Goal: Task Accomplishment & Management: Manage account settings

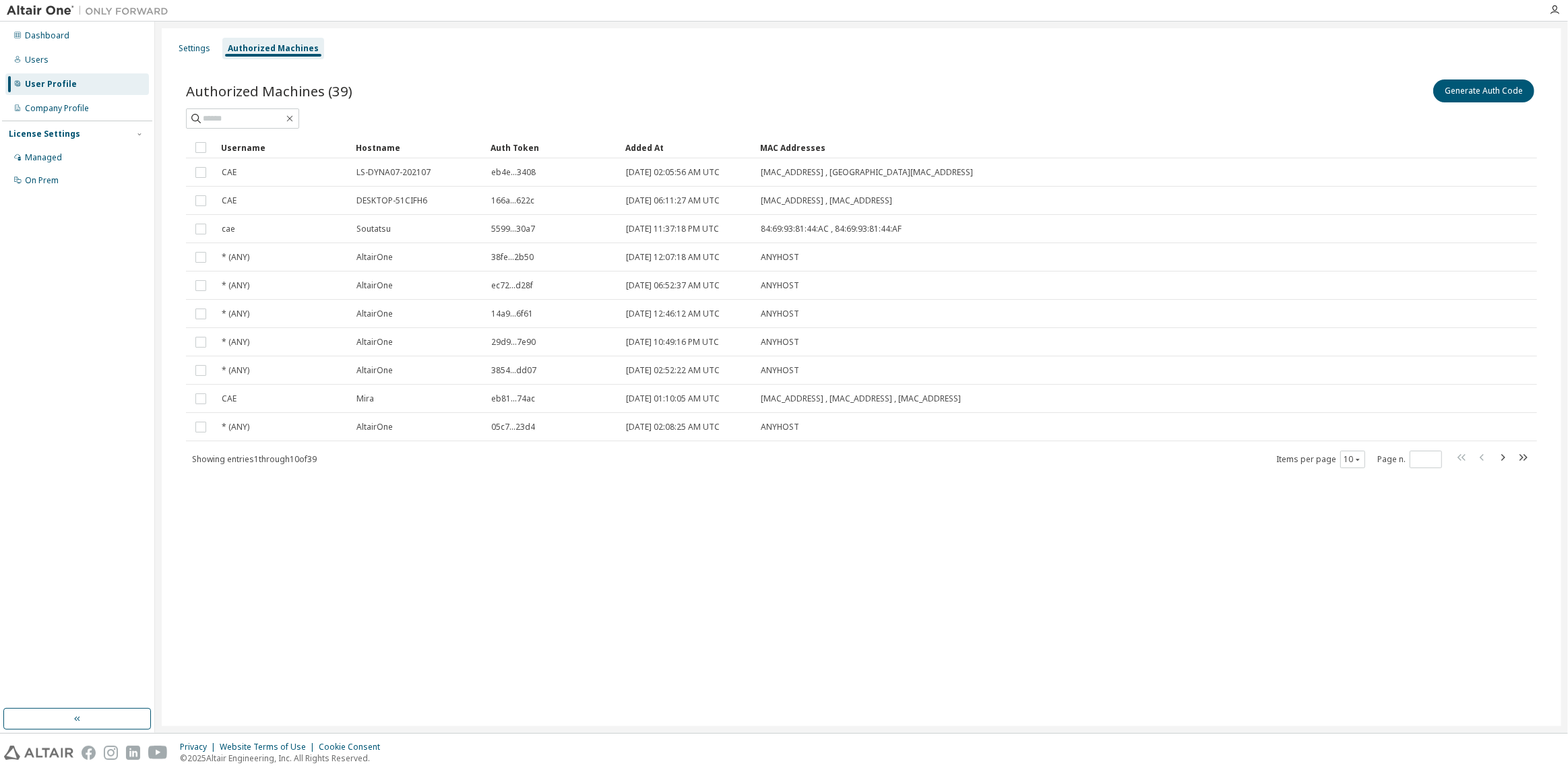
click at [270, 556] on div "Settings Authorized Machines Authorized Machines (39) Generate Auth Code Clear …" at bounding box center [861, 376] width 1400 height 698
click at [1492, 85] on button "Generate Auth Code" at bounding box center [1483, 90] width 101 height 23
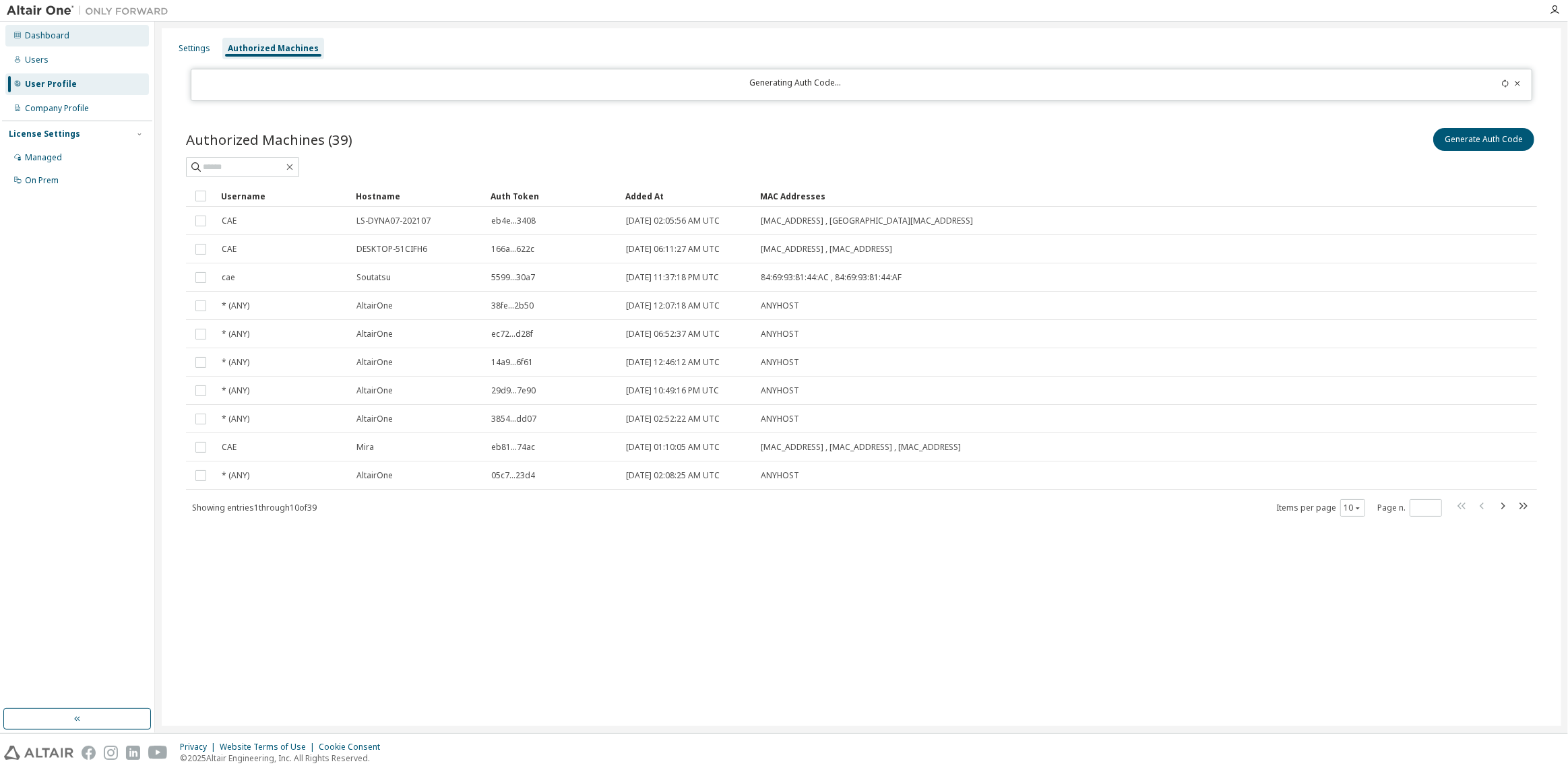
click at [54, 36] on div "Dashboard" at bounding box center [47, 35] width 44 height 11
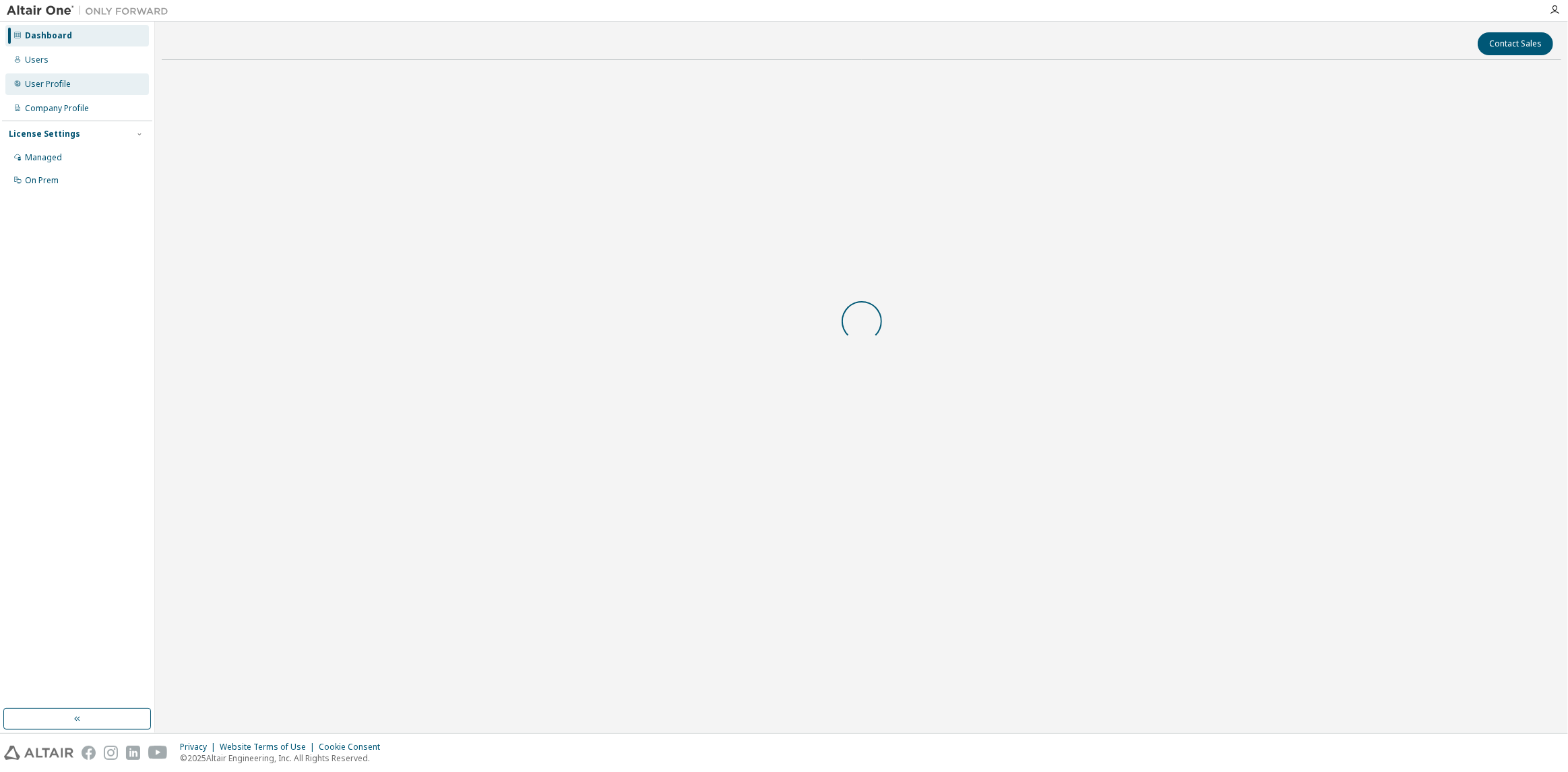
click at [67, 87] on div "User Profile" at bounding box center [48, 84] width 46 height 11
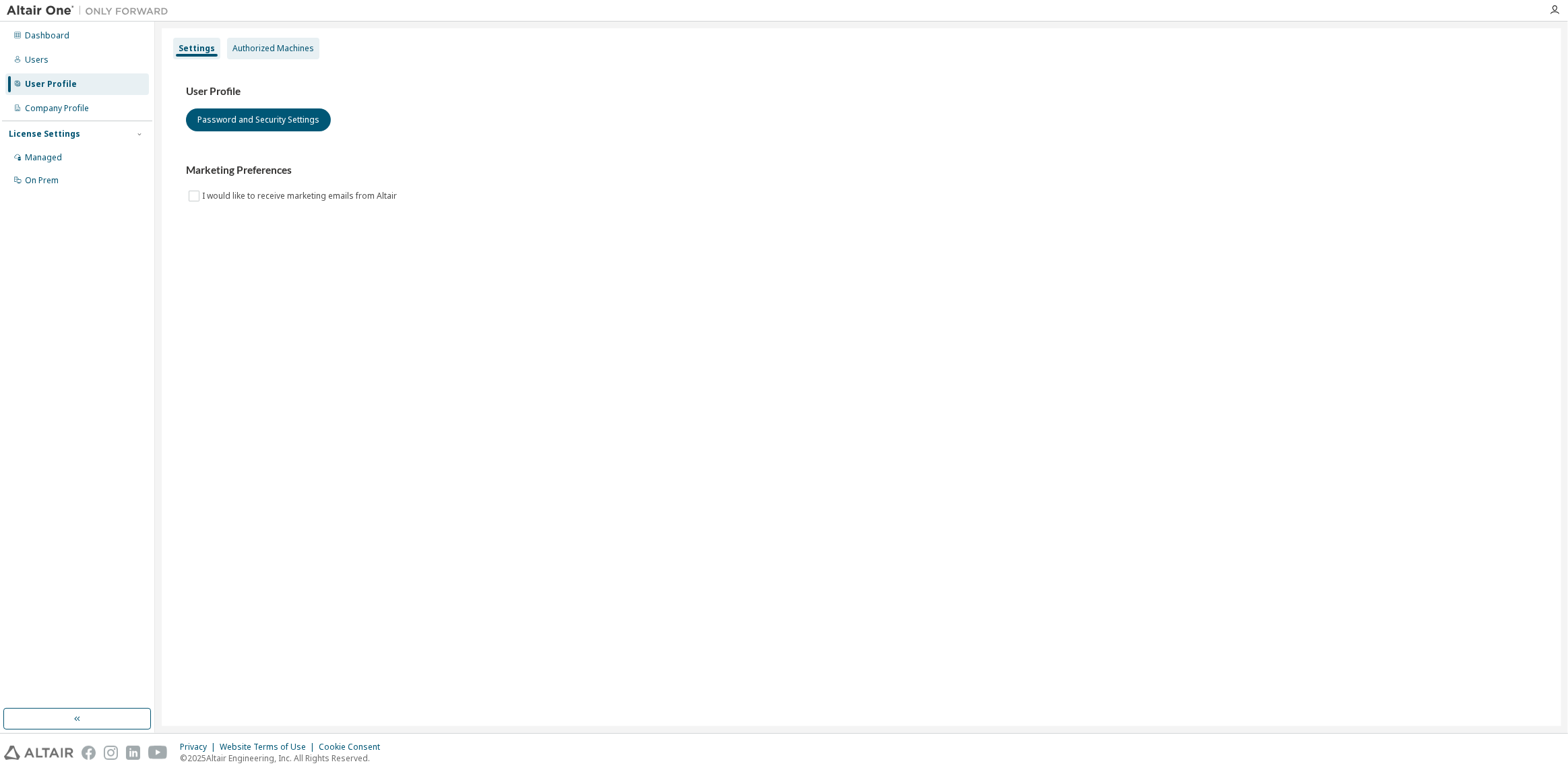
click at [240, 39] on div "Authorized Machines" at bounding box center [274, 48] width 93 height 21
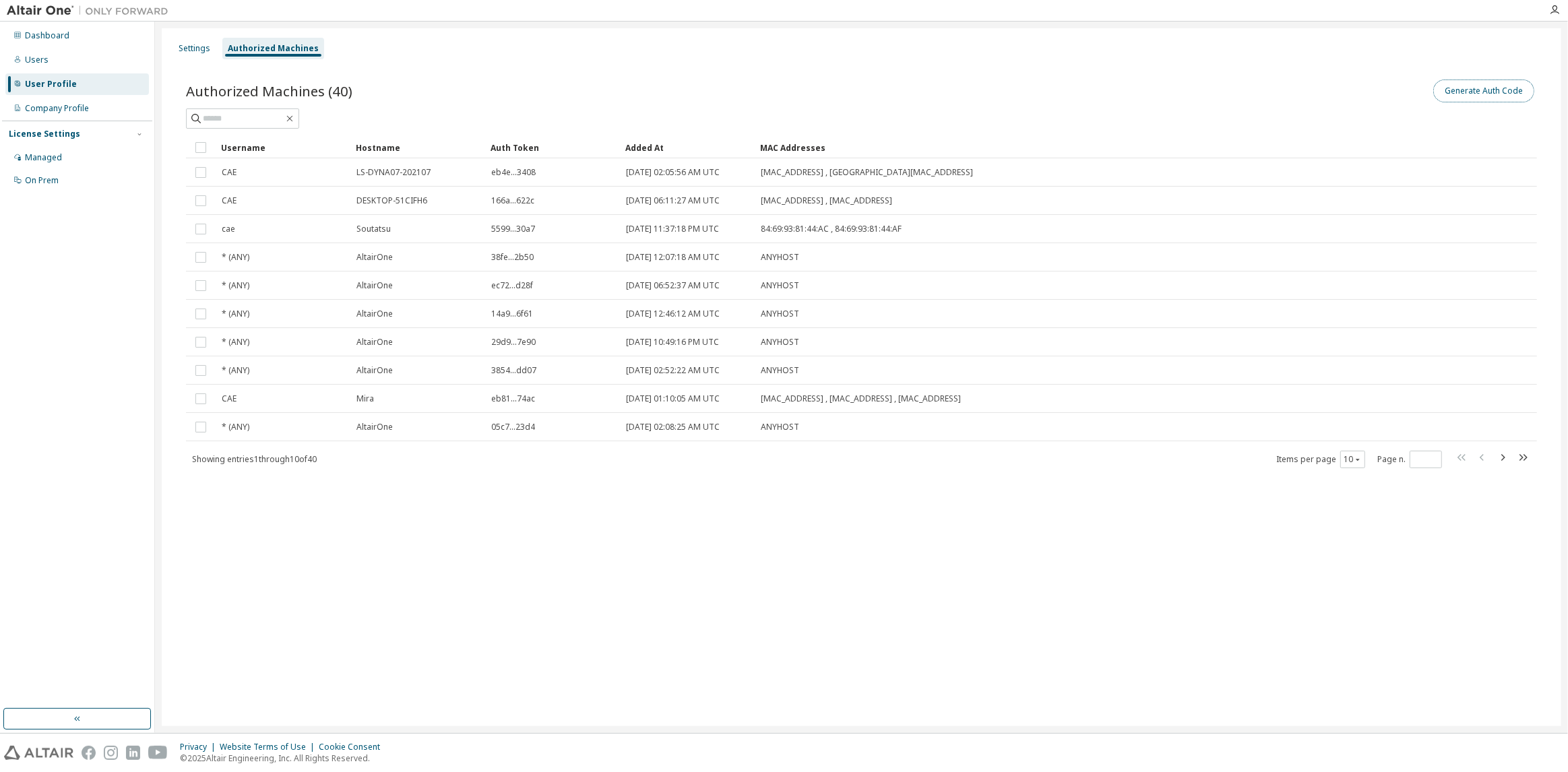
click at [1478, 89] on button "Generate Auth Code" at bounding box center [1483, 90] width 101 height 23
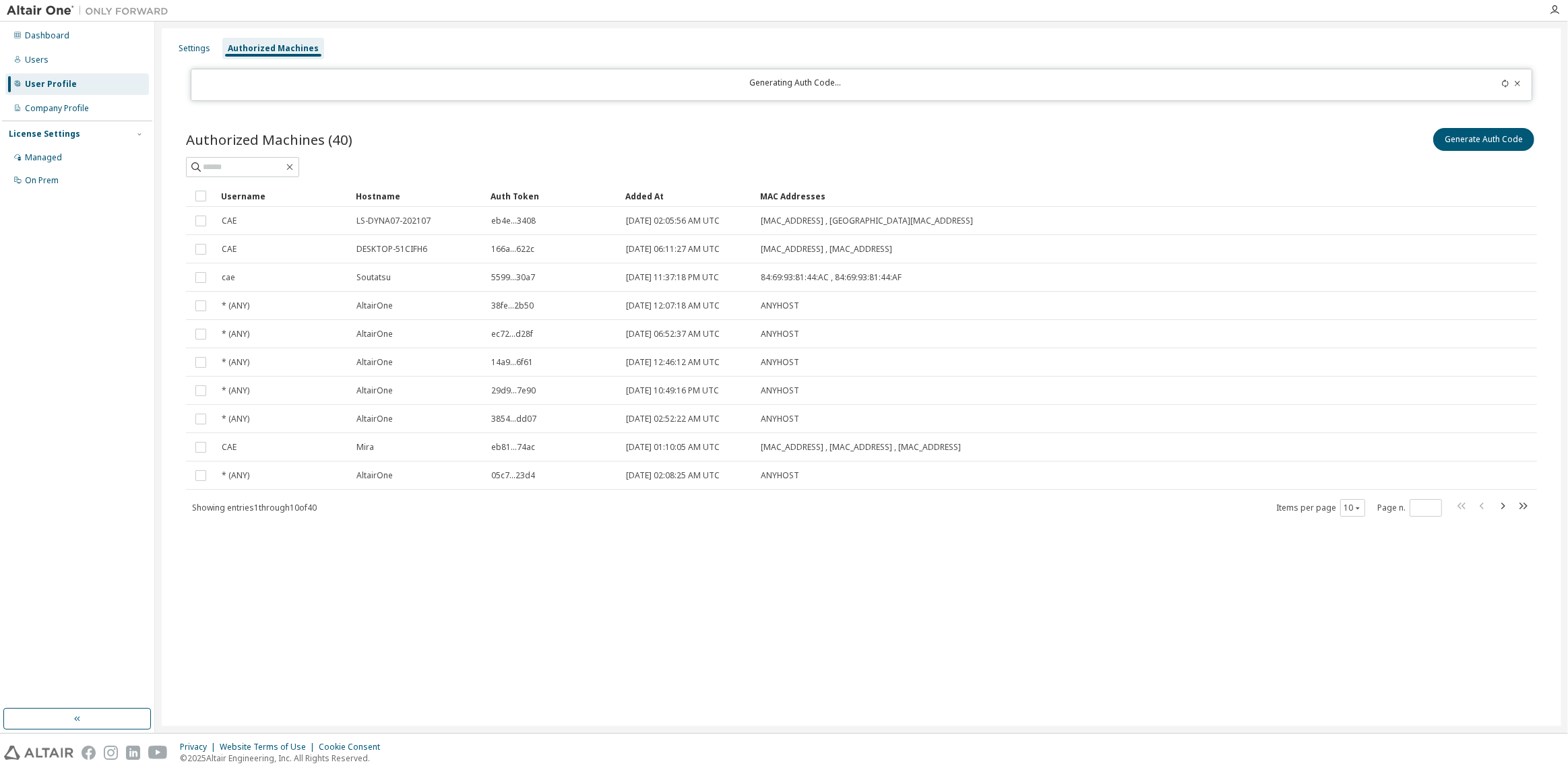
click at [1503, 85] on icon at bounding box center [1505, 83] width 8 height 8
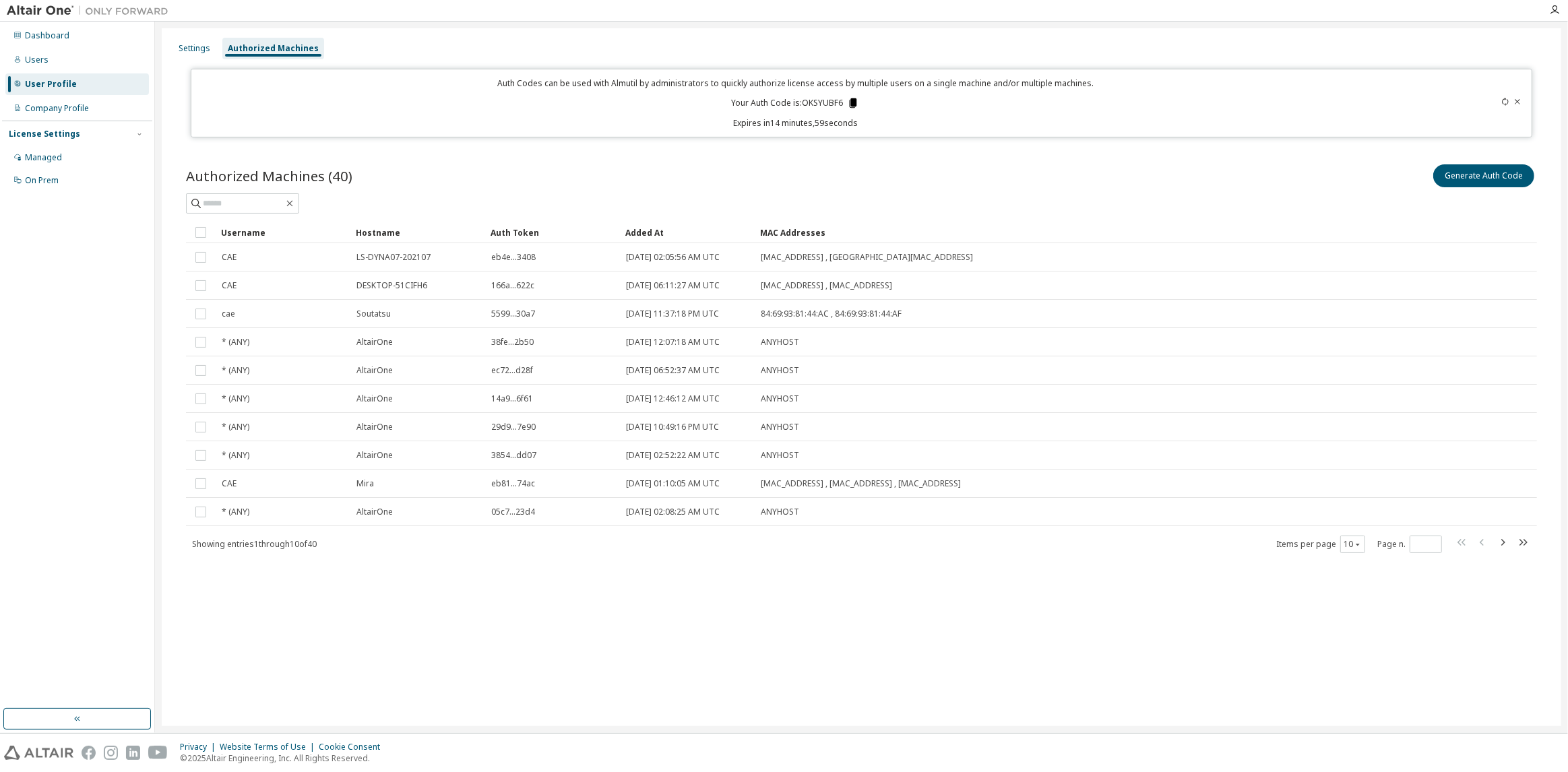
click at [856, 100] on icon at bounding box center [853, 103] width 7 height 10
click at [1041, 109] on div "Auth Codes can be used with Almutil by administrators to quickly authorize lice…" at bounding box center [795, 103] width 1192 height 51
click at [1056, 134] on div "Auth Codes can be used with Almutil by administrators to quickly authorize lice…" at bounding box center [861, 102] width 1341 height 68
click at [1516, 99] on icon at bounding box center [1517, 101] width 8 height 8
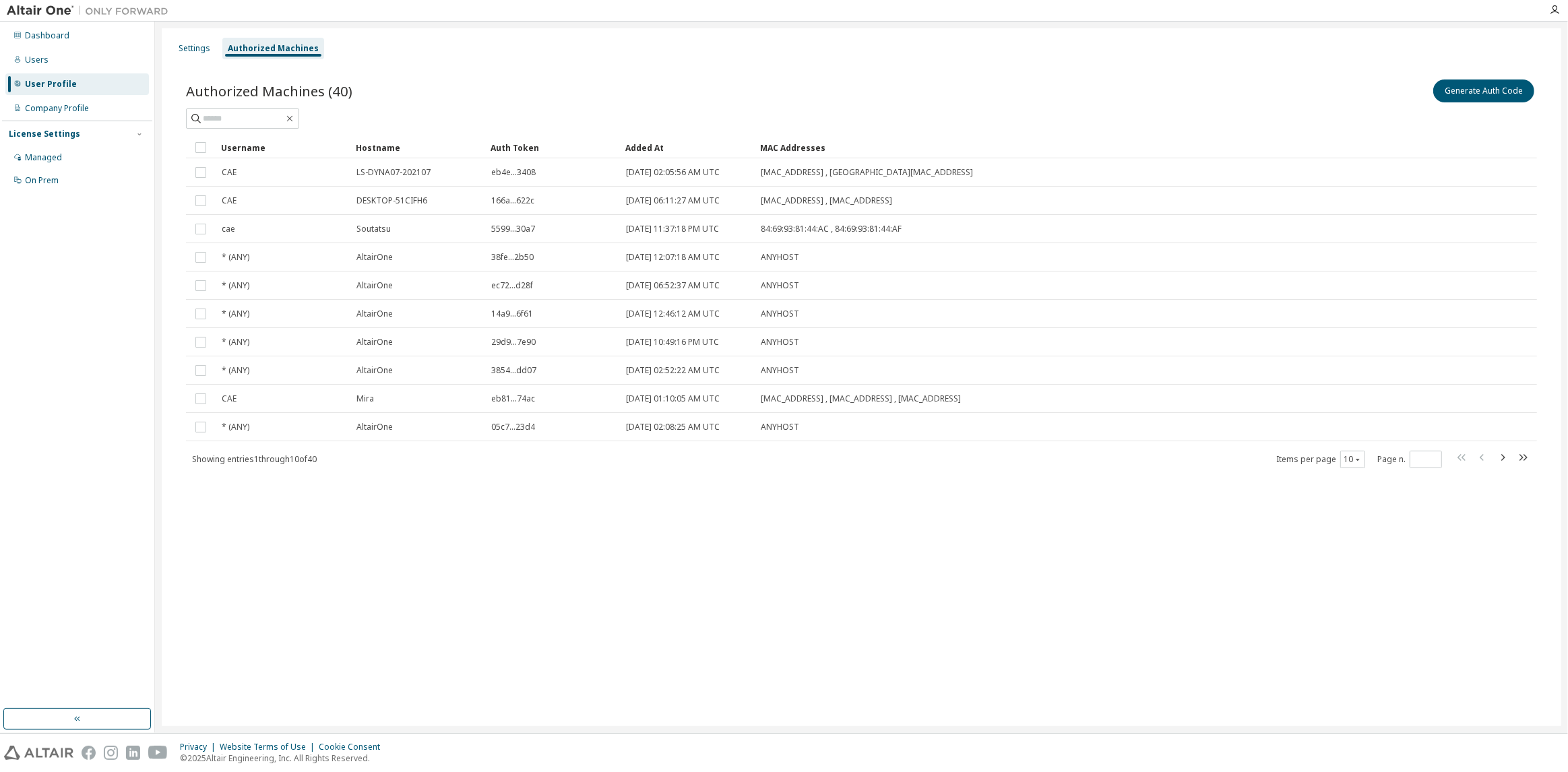
click at [1220, 110] on div at bounding box center [861, 118] width 1351 height 20
click at [129, 40] on div "Dashboard" at bounding box center [76, 35] width 143 height 21
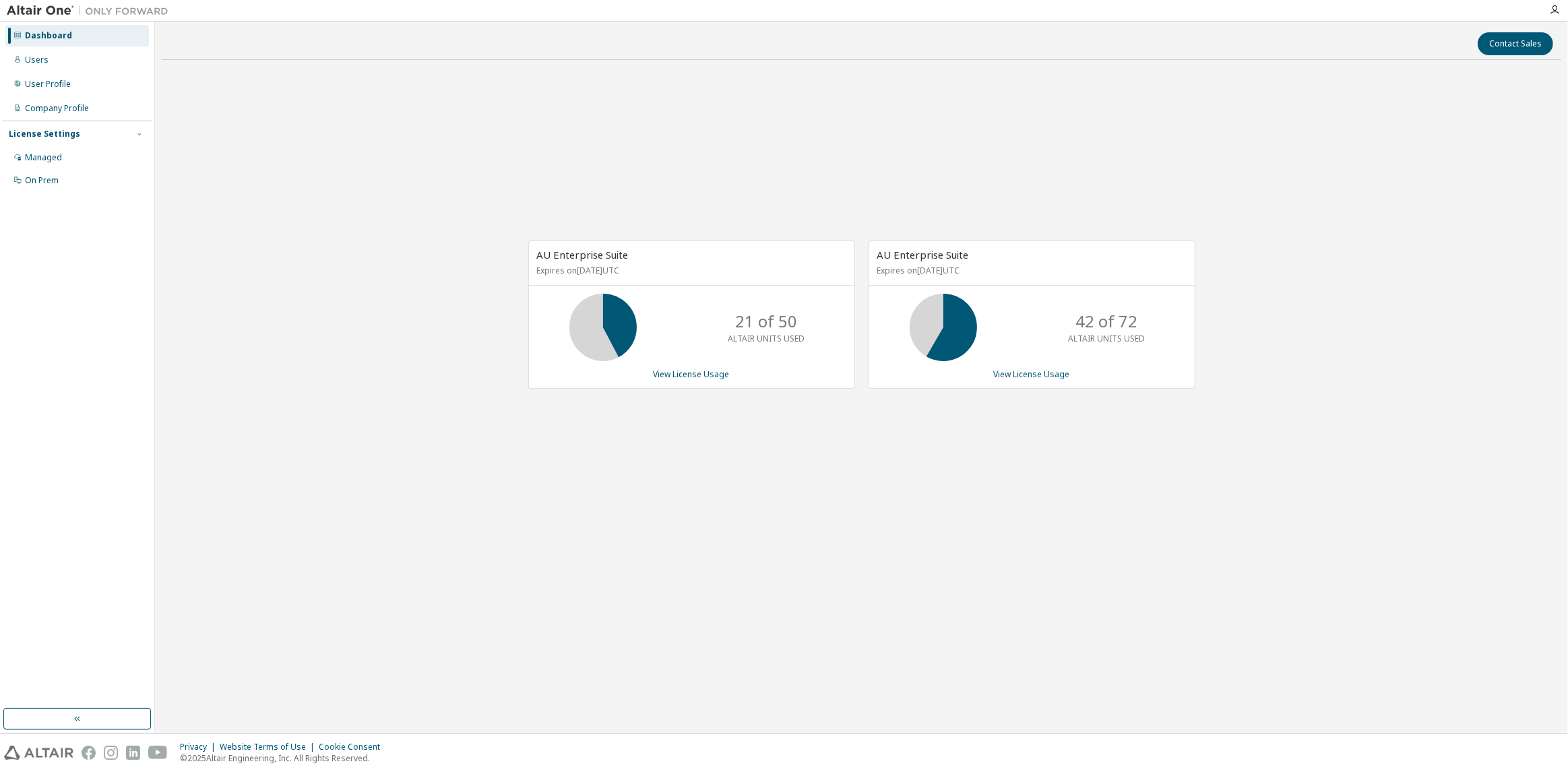
click at [698, 362] on div "AU Enterprise Suite Expires on [DATE] UTC 21 of 50 ALTAIR UNITS USED View Licen…" at bounding box center [691, 314] width 327 height 148
click at [701, 368] on link "View License Usage" at bounding box center [692, 374] width 76 height 12
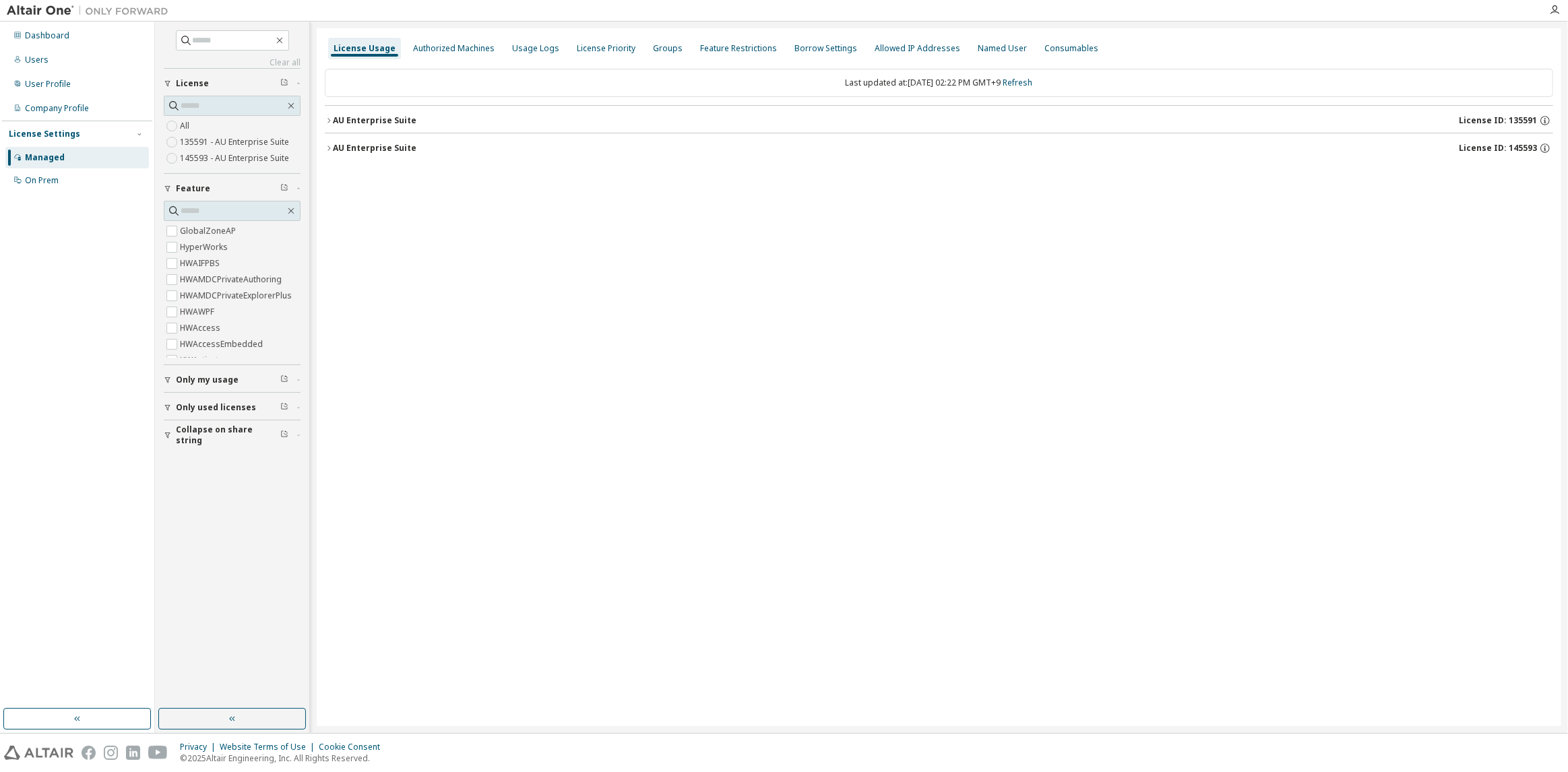
click at [818, 335] on div "License Usage Authorized Machines Usage Logs License Priority Groups Feature Re…" at bounding box center [939, 376] width 1244 height 698
click at [872, 373] on div "License Usage Authorized Machines Usage Logs License Priority Groups Feature Re…" at bounding box center [939, 376] width 1244 height 698
click at [355, 221] on div "License Usage Authorized Machines Usage Logs License Priority Groups Feature Re…" at bounding box center [939, 376] width 1244 height 698
click at [523, 435] on div "License Usage Authorized Machines Usage Logs License Priority Groups Feature Re…" at bounding box center [939, 376] width 1244 height 698
click at [129, 726] on button "button" at bounding box center [77, 718] width 148 height 21
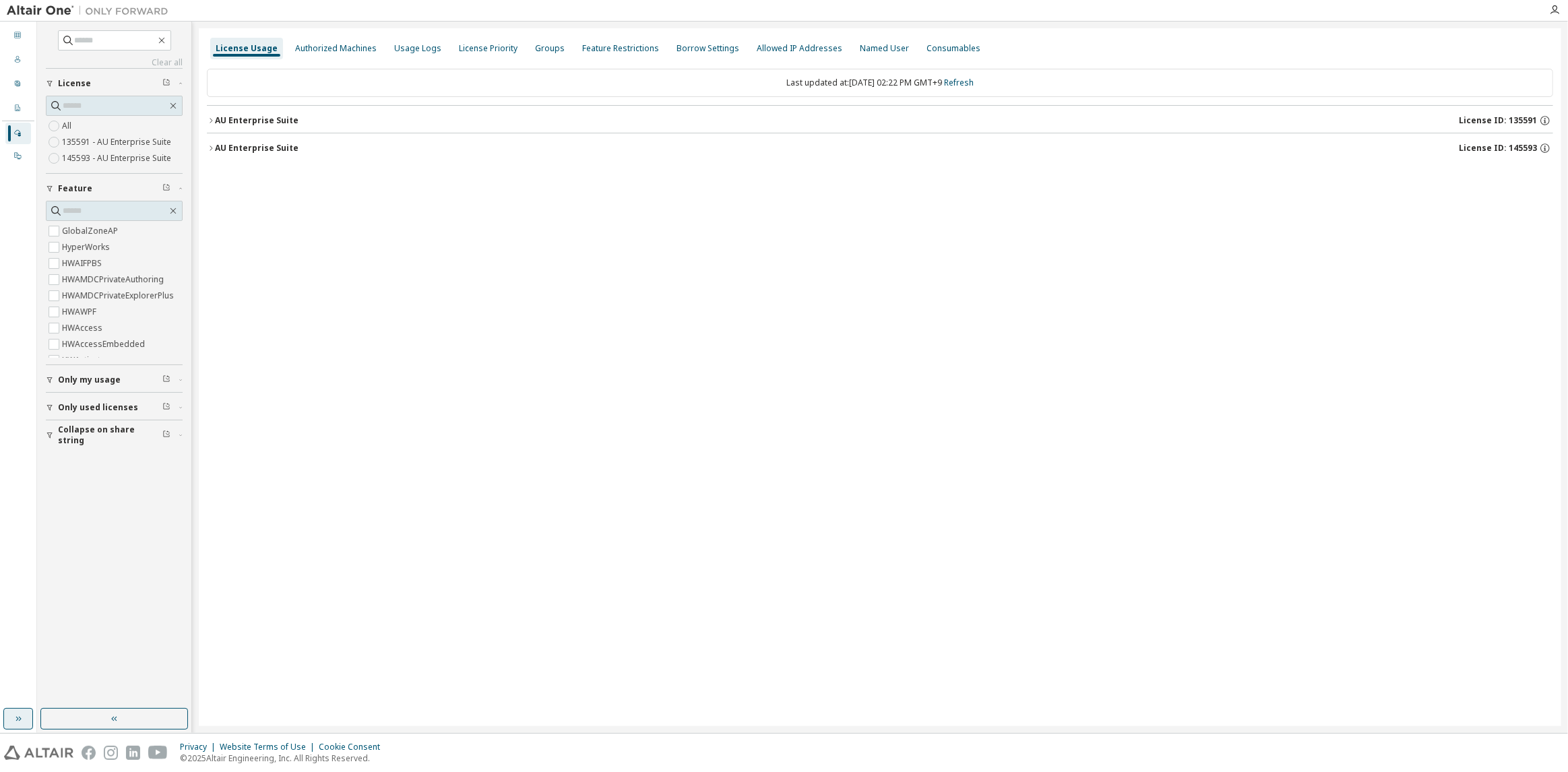
click at [129, 726] on button "button" at bounding box center [114, 718] width 148 height 21
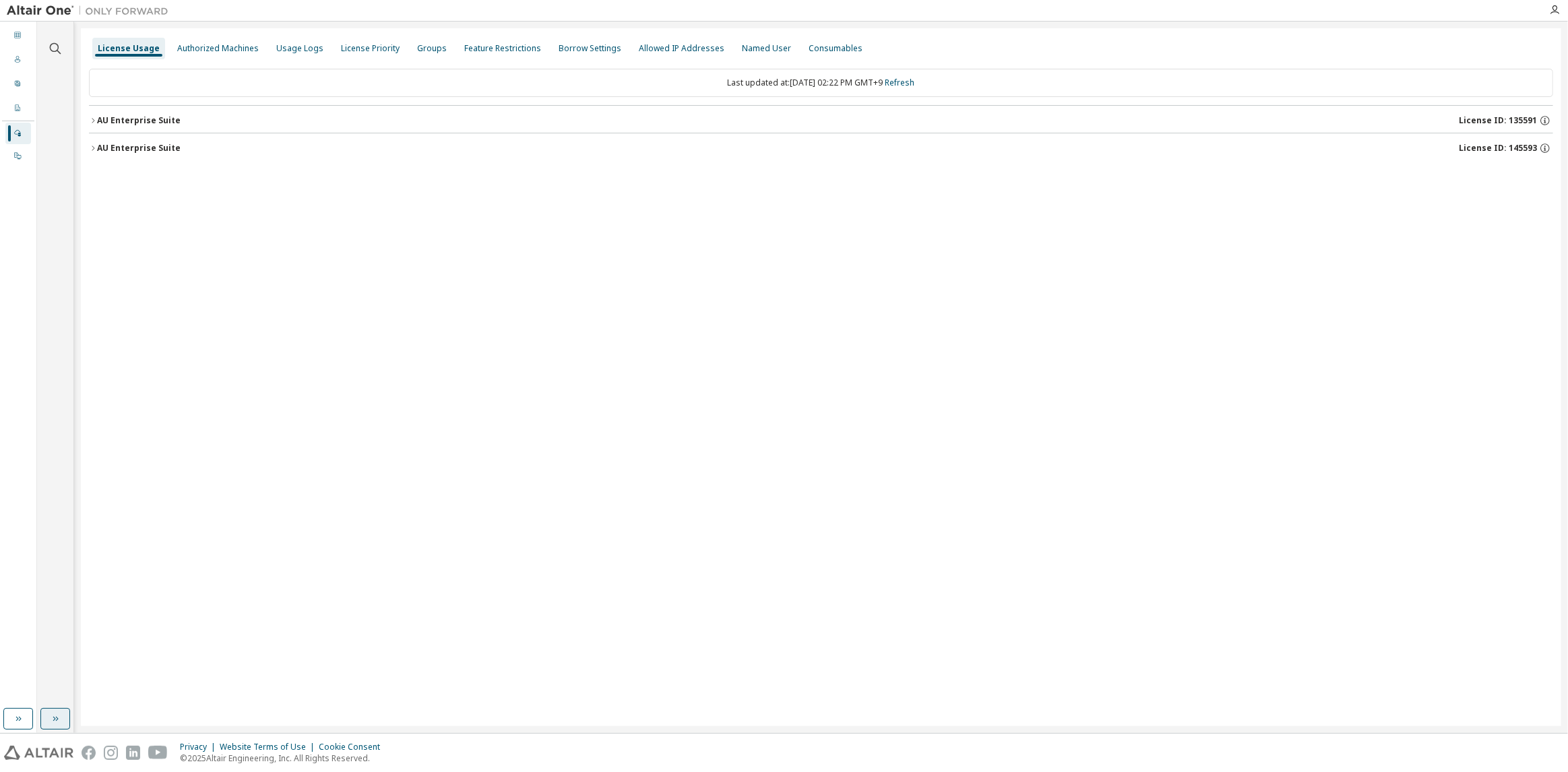
click at [47, 727] on button "button" at bounding box center [55, 718] width 29 height 21
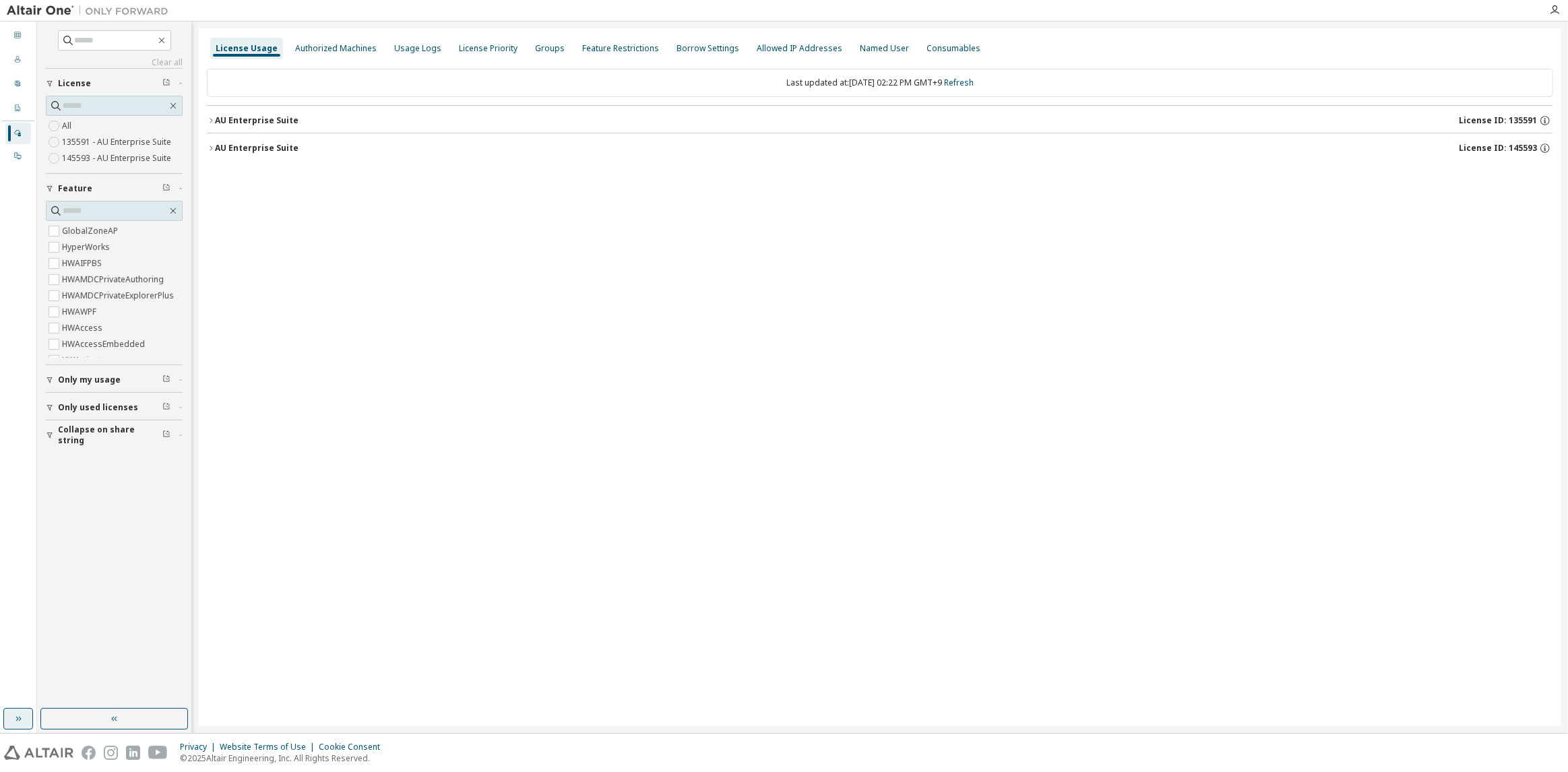
click at [18, 727] on button "button" at bounding box center [18, 718] width 29 height 21
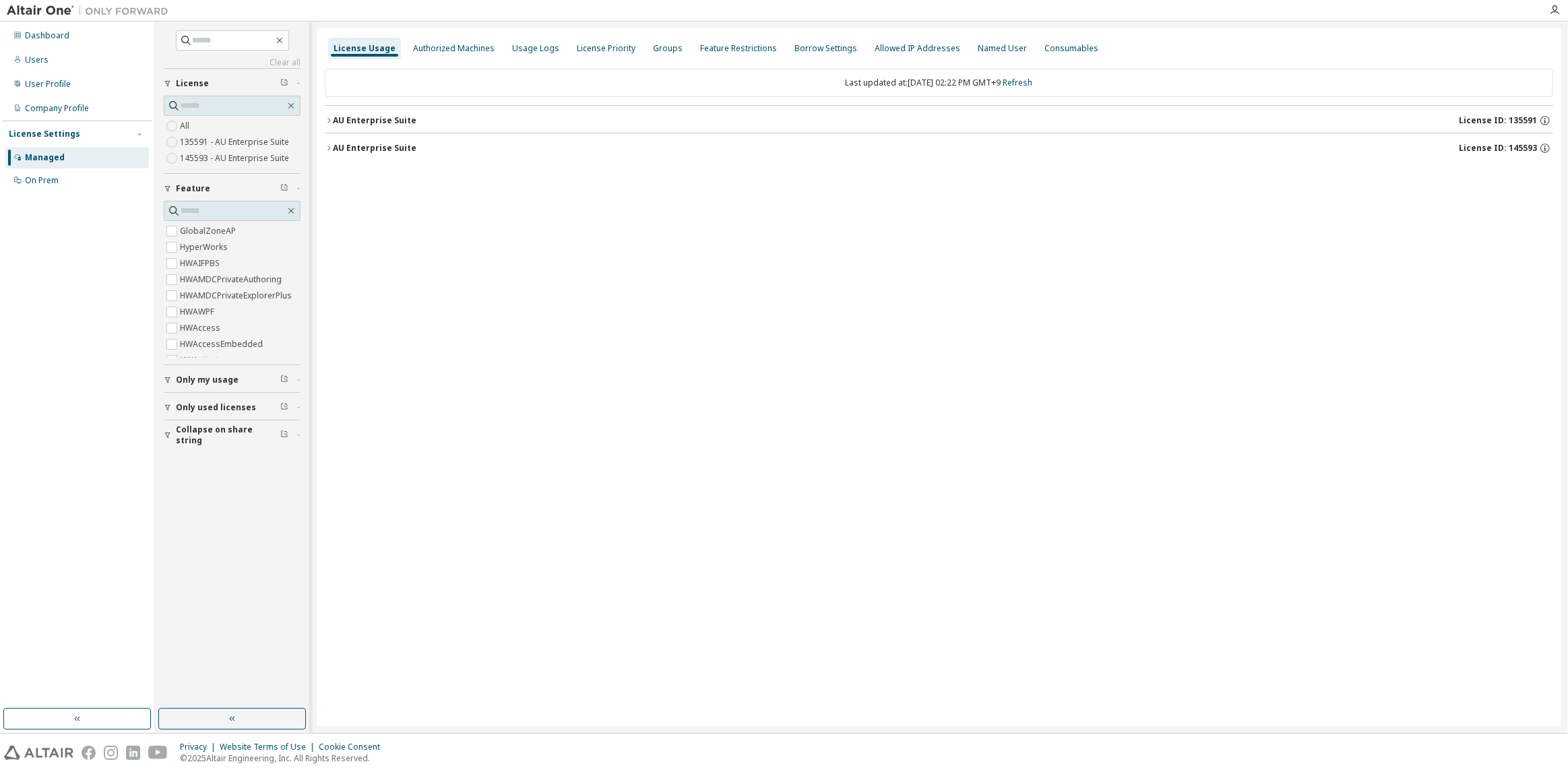
click at [396, 546] on div "License Usage Authorized Machines Usage Logs License Priority Groups Feature Re…" at bounding box center [939, 376] width 1244 height 698
click at [245, 714] on button "button" at bounding box center [232, 718] width 148 height 21
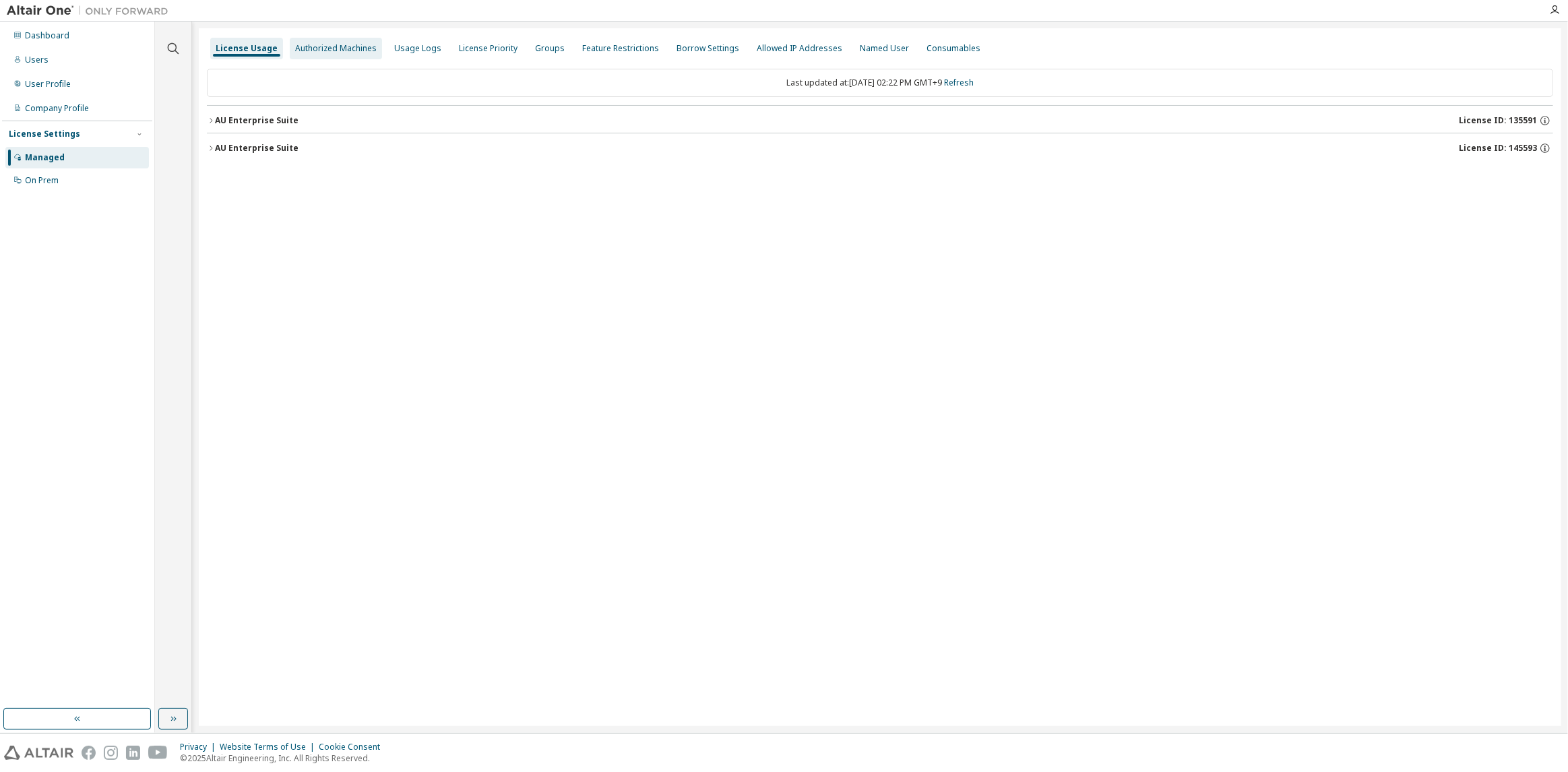
click at [297, 45] on div "Authorized Machines" at bounding box center [335, 49] width 82 height 11
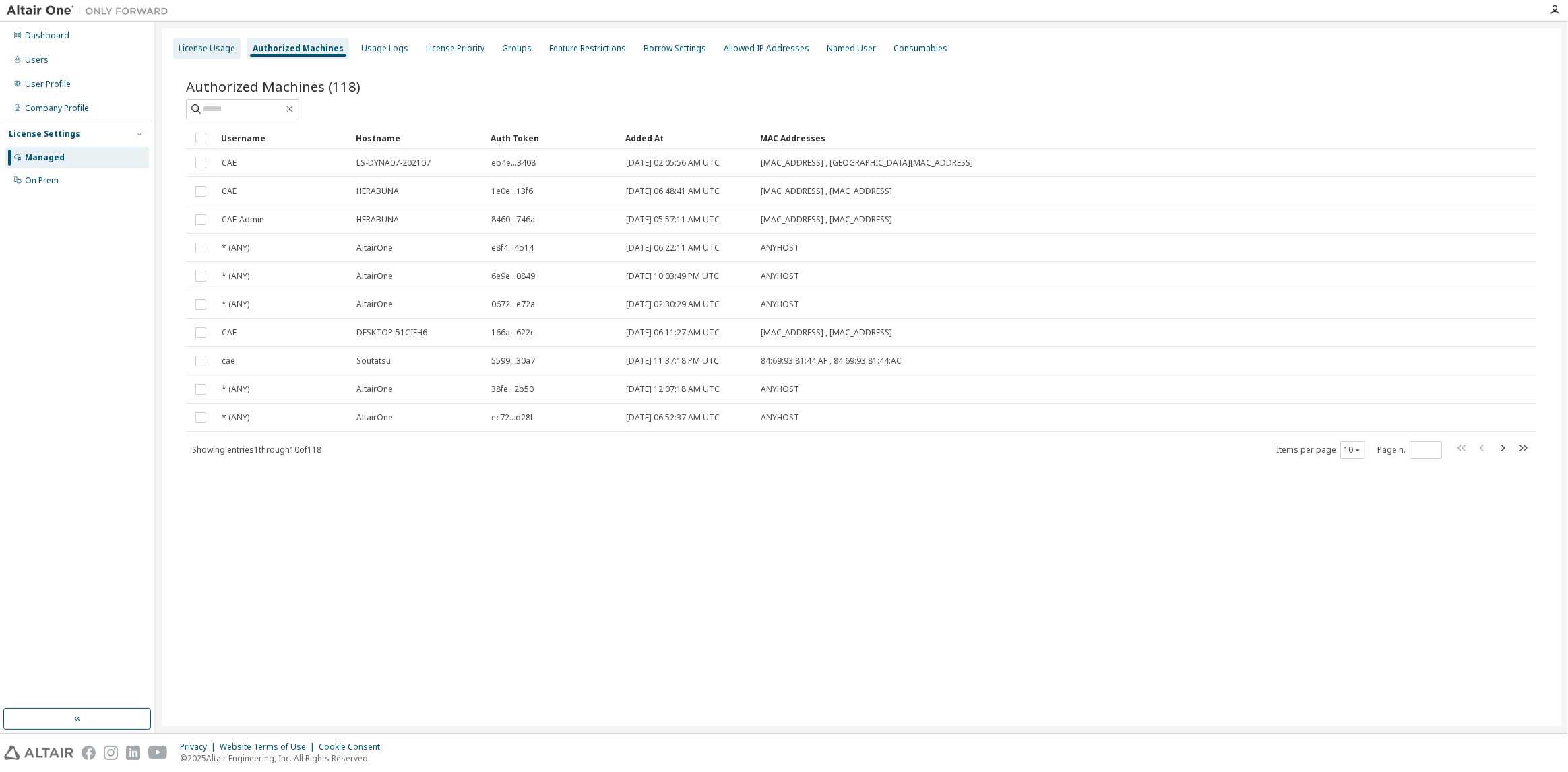
click at [224, 49] on div "License Usage" at bounding box center [207, 49] width 57 height 11
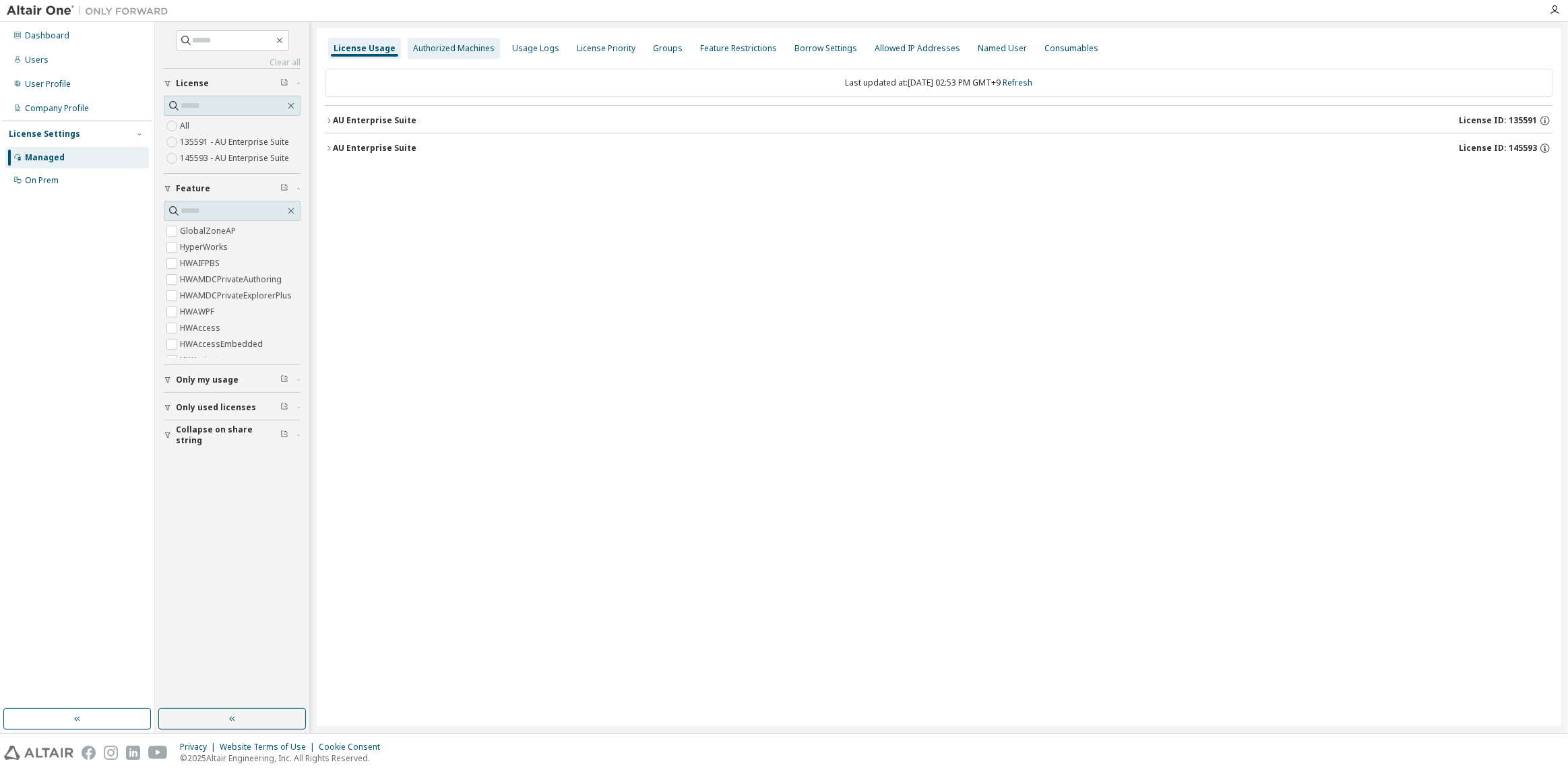
click at [436, 44] on div "Authorized Machines" at bounding box center [454, 49] width 82 height 11
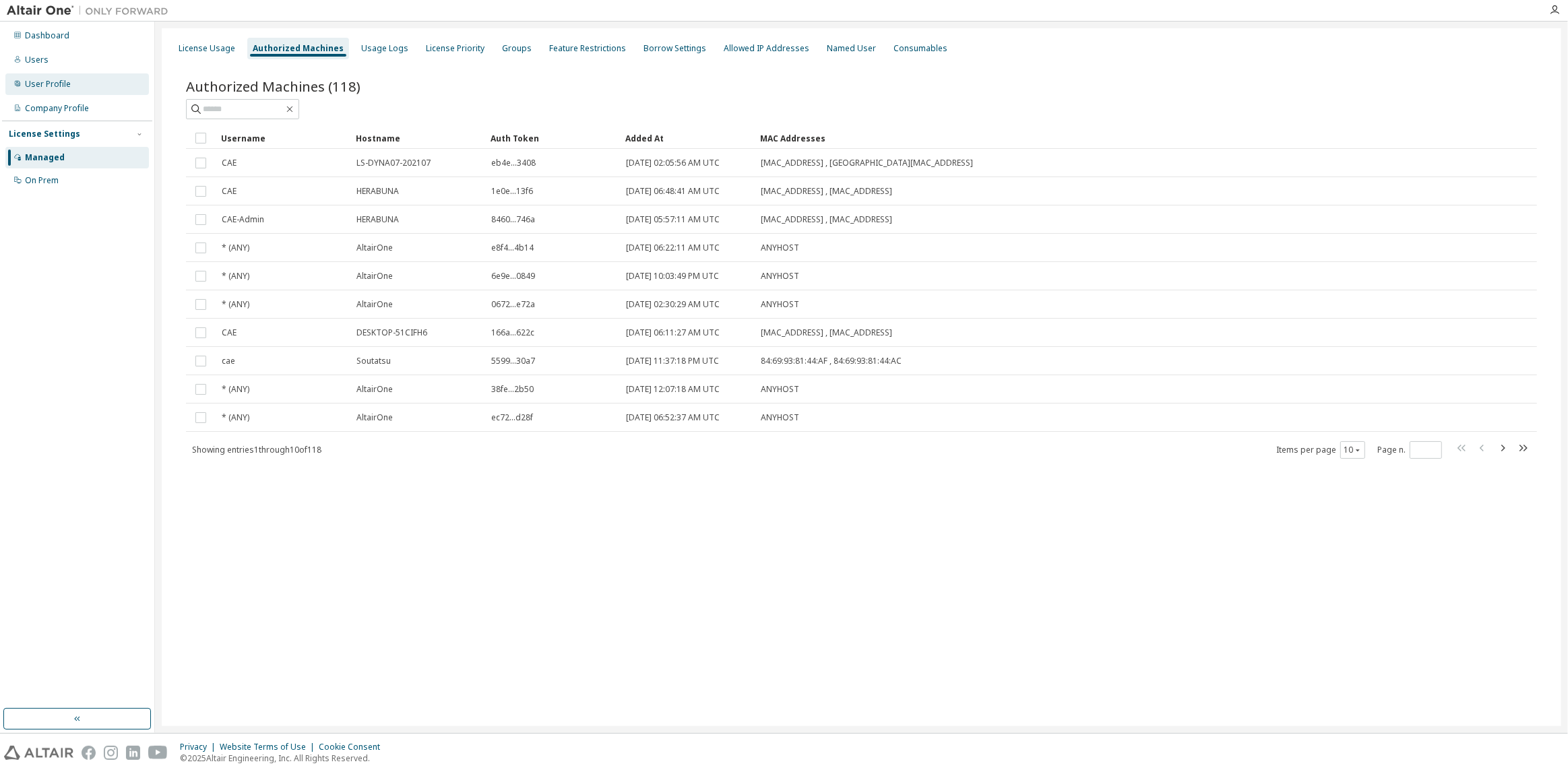
click at [101, 93] on div "User Profile" at bounding box center [76, 84] width 143 height 21
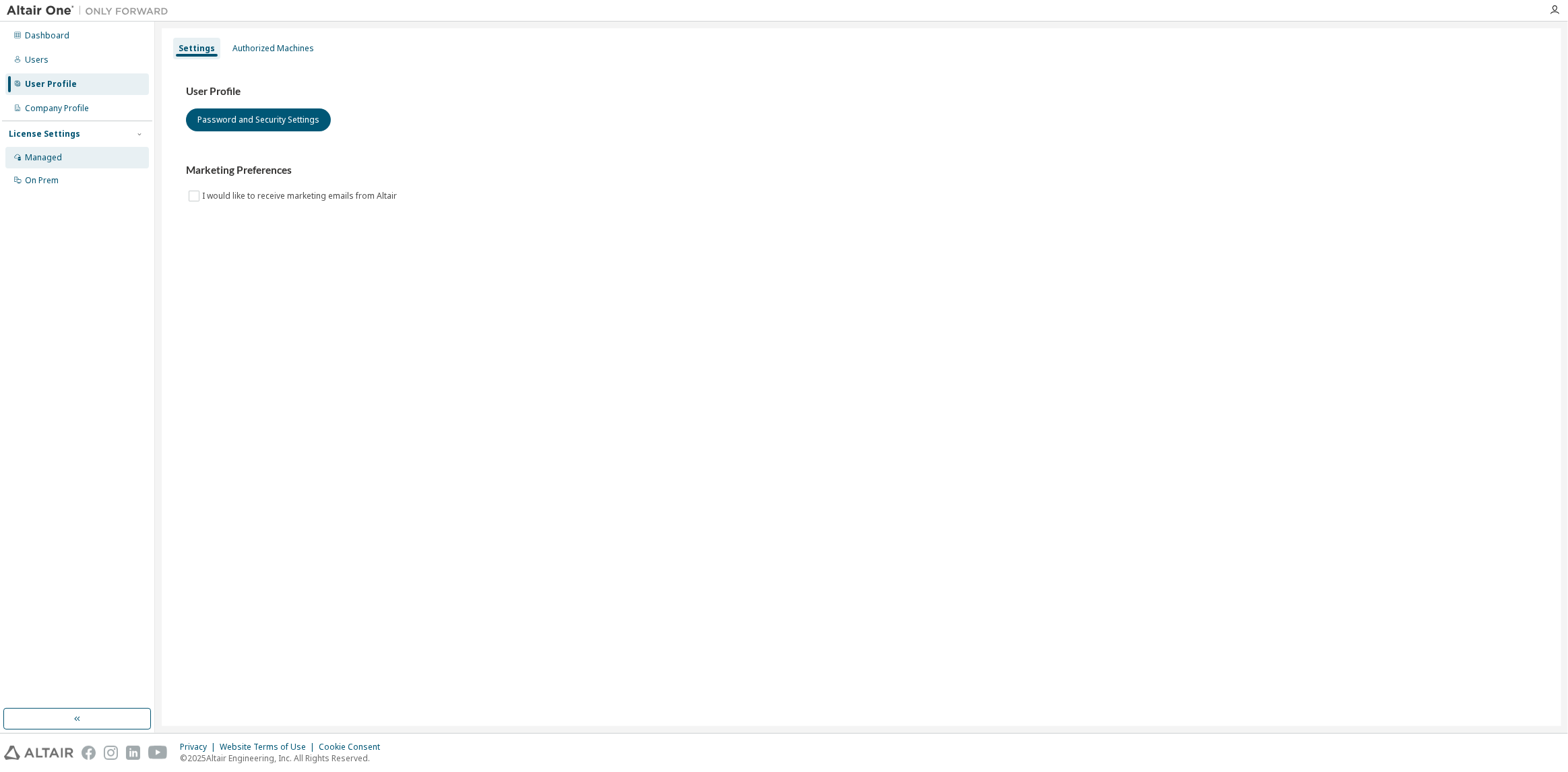
click at [47, 149] on div "Managed" at bounding box center [76, 157] width 143 height 21
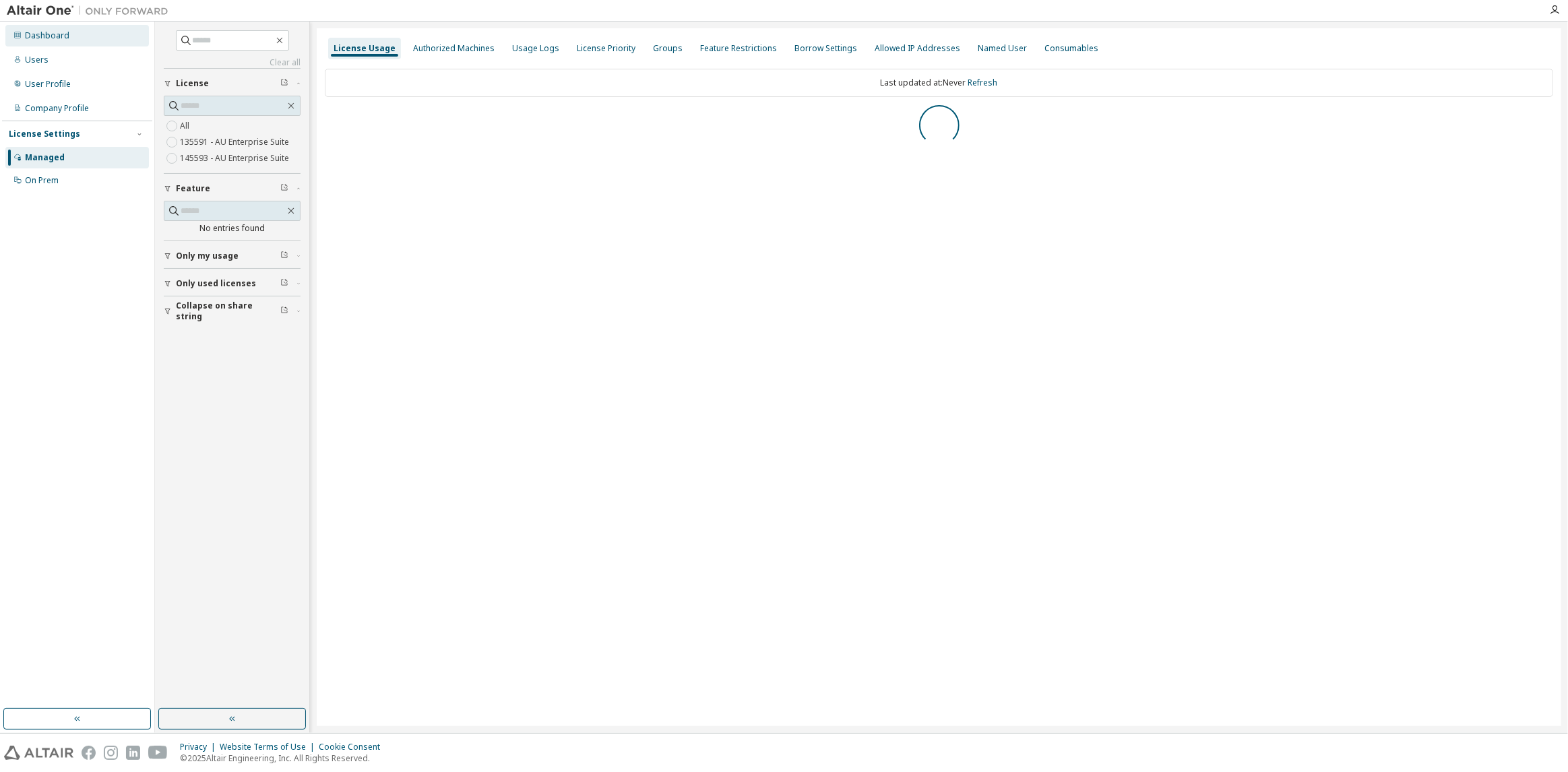
click at [85, 40] on div "Dashboard" at bounding box center [76, 35] width 143 height 21
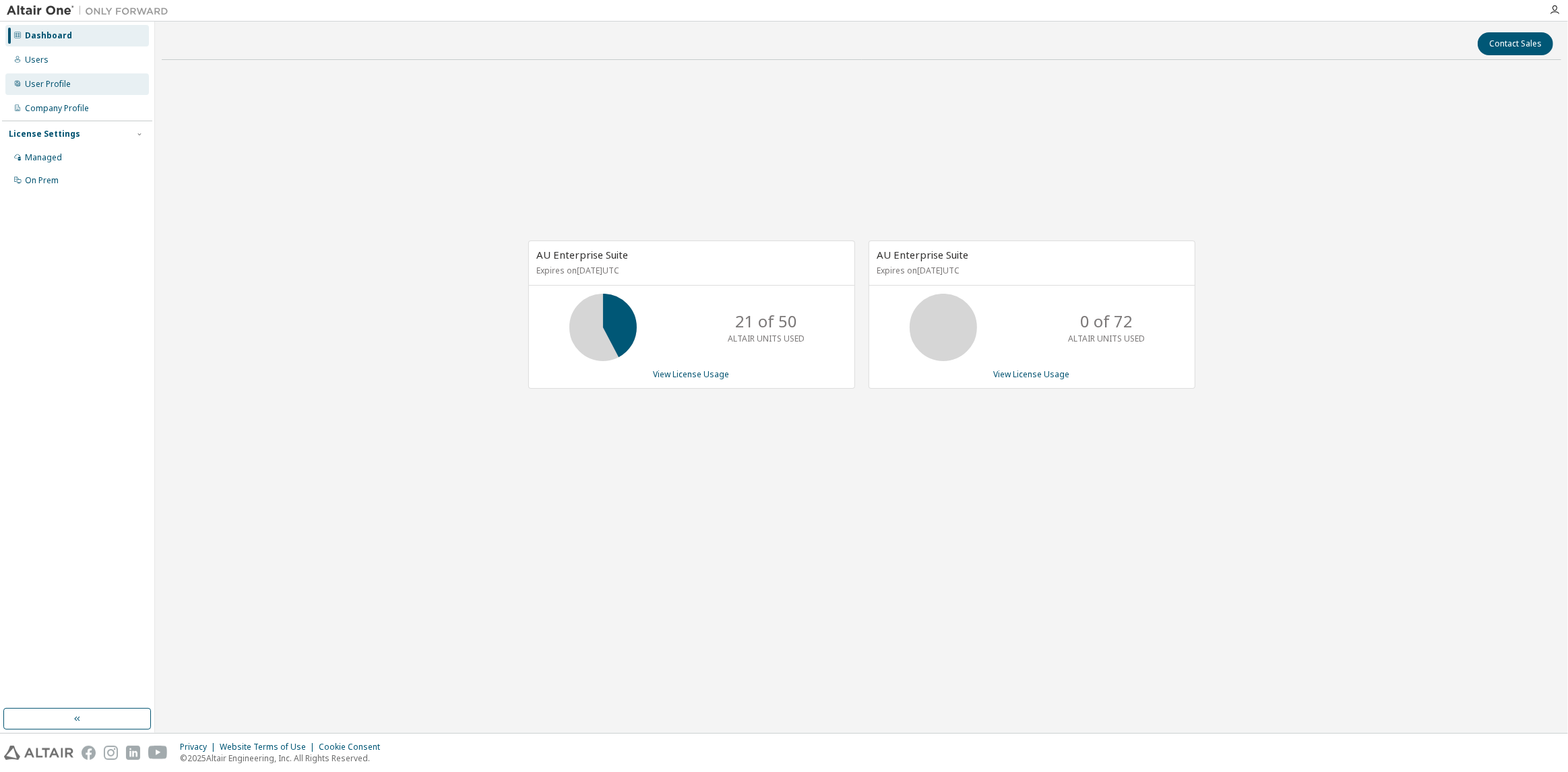
click at [76, 86] on div "User Profile" at bounding box center [76, 84] width 143 height 21
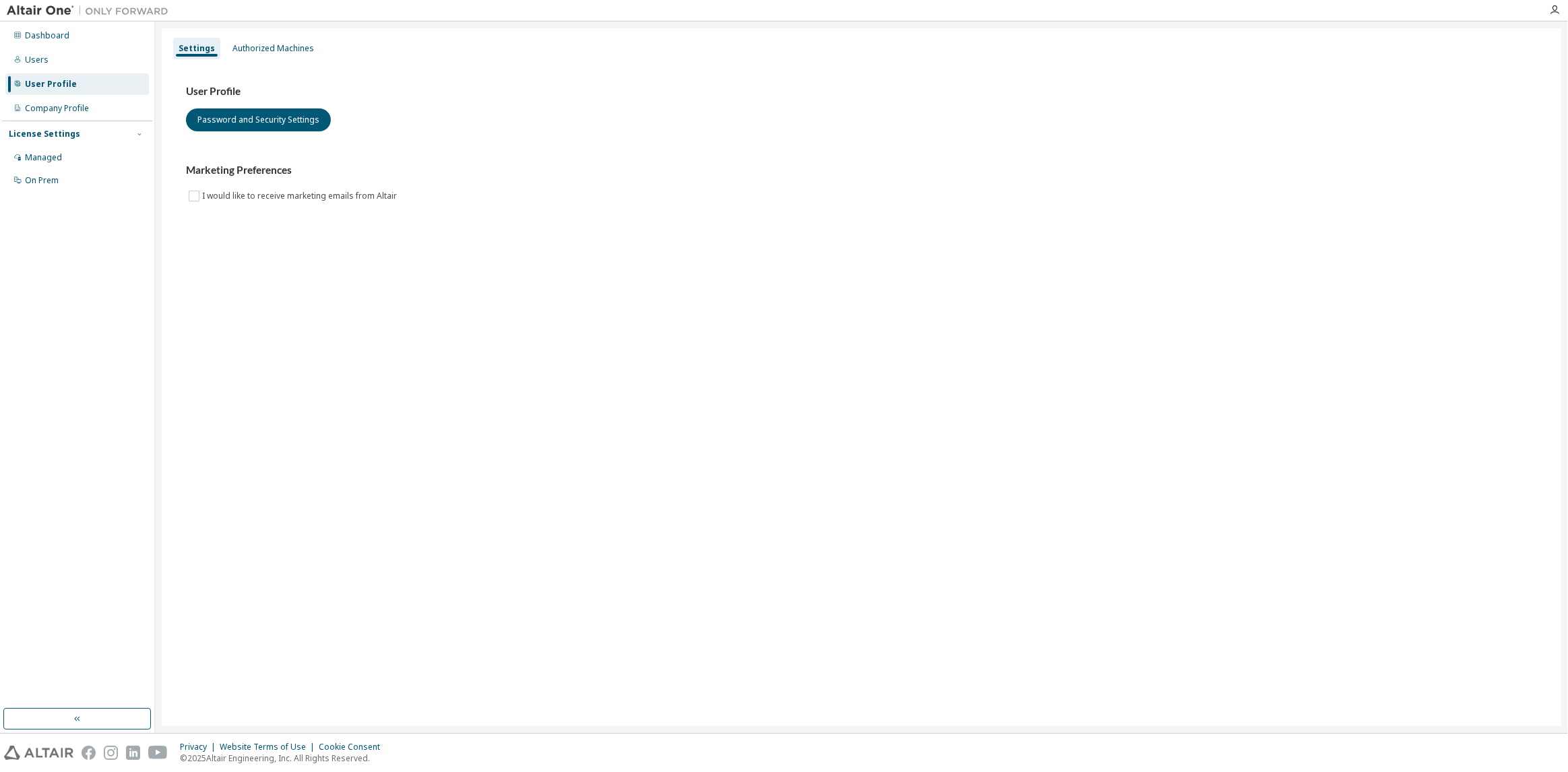
click at [364, 557] on div "Settings Authorized Machines User Profile Password and Security Settings Market…" at bounding box center [861, 376] width 1400 height 698
click at [567, 468] on div "Settings Authorized Machines User Profile Password and Security Settings Market…" at bounding box center [861, 376] width 1400 height 698
drag, startPoint x: 815, startPoint y: 323, endPoint x: 760, endPoint y: 325, distance: 55.0
click at [814, 323] on div "Settings Authorized Machines User Profile Password and Security Settings Market…" at bounding box center [861, 376] width 1400 height 698
